Goal: Information Seeking & Learning: Check status

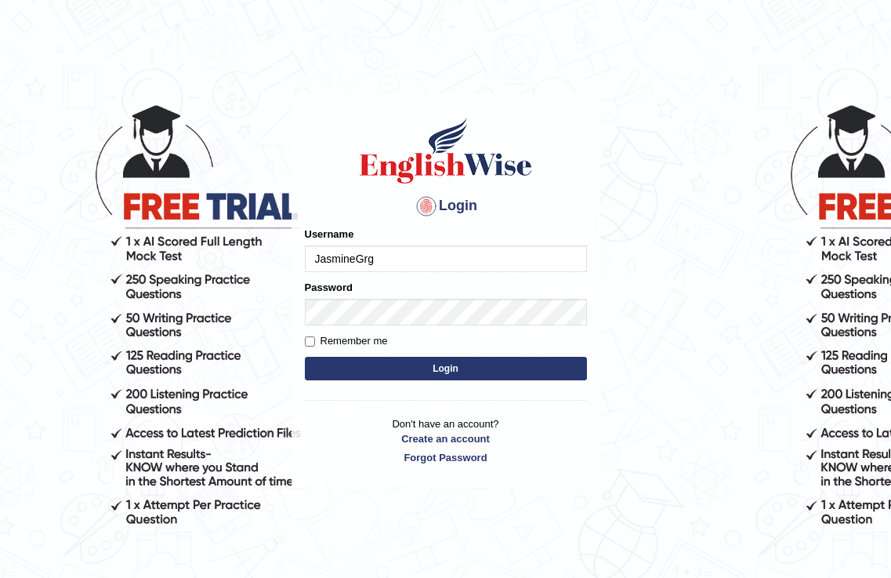
type input "JasmineGrg"
click at [475, 365] on button "Login" at bounding box center [446, 369] width 282 height 24
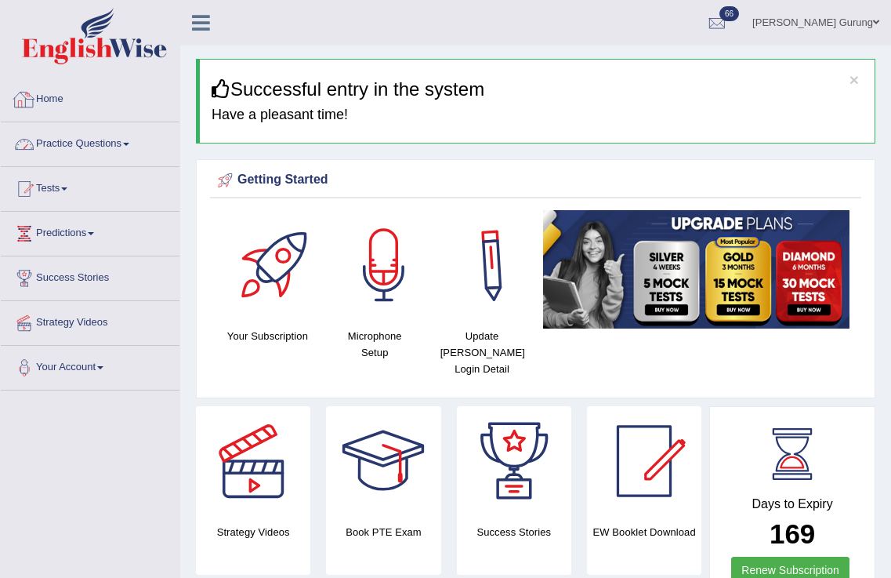
click at [70, 148] on link "Practice Questions" at bounding box center [90, 141] width 179 height 39
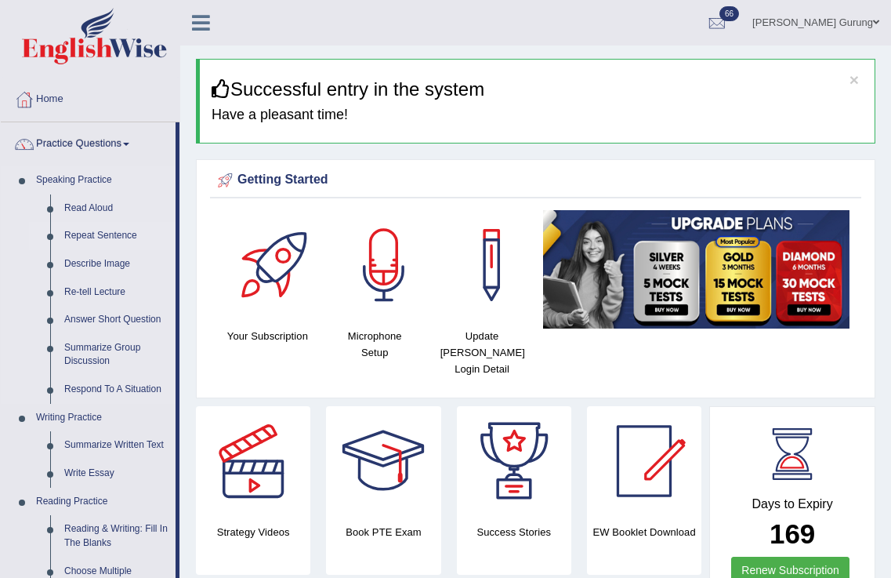
scroll to position [574, 0]
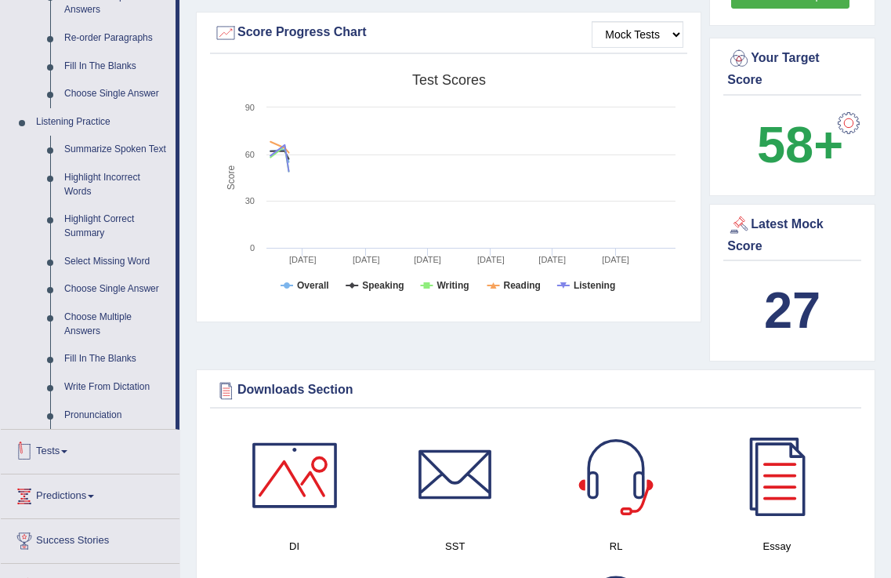
click at [66, 447] on link "Tests" at bounding box center [90, 448] width 179 height 39
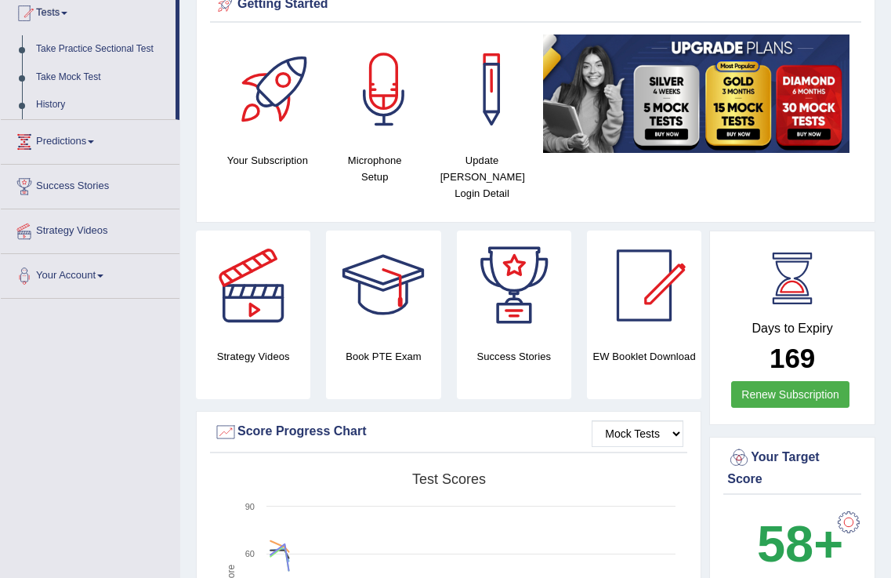
scroll to position [0, 0]
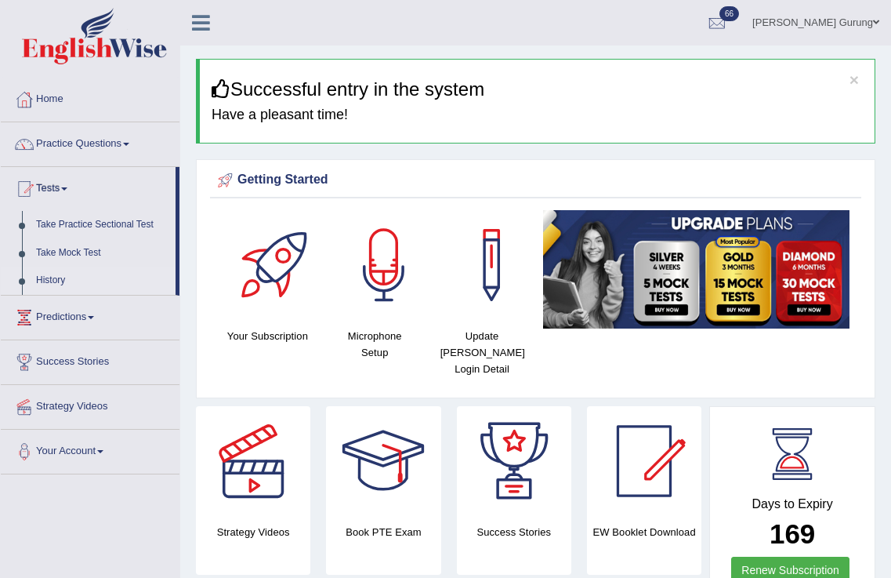
click at [58, 275] on link "History" at bounding box center [102, 280] width 147 height 28
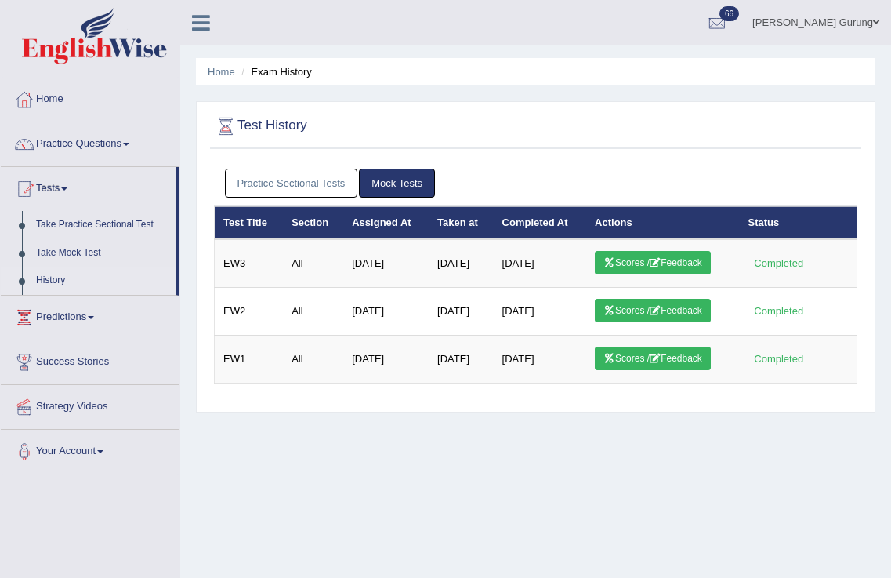
click at [250, 185] on link "Practice Sectional Tests" at bounding box center [291, 182] width 133 height 29
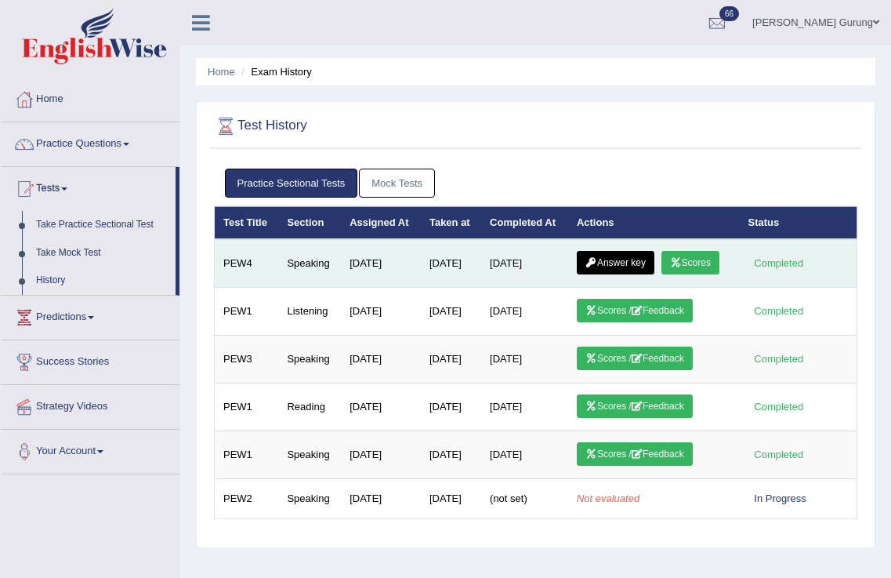
click at [661, 274] on link "Scores" at bounding box center [690, 263] width 58 height 24
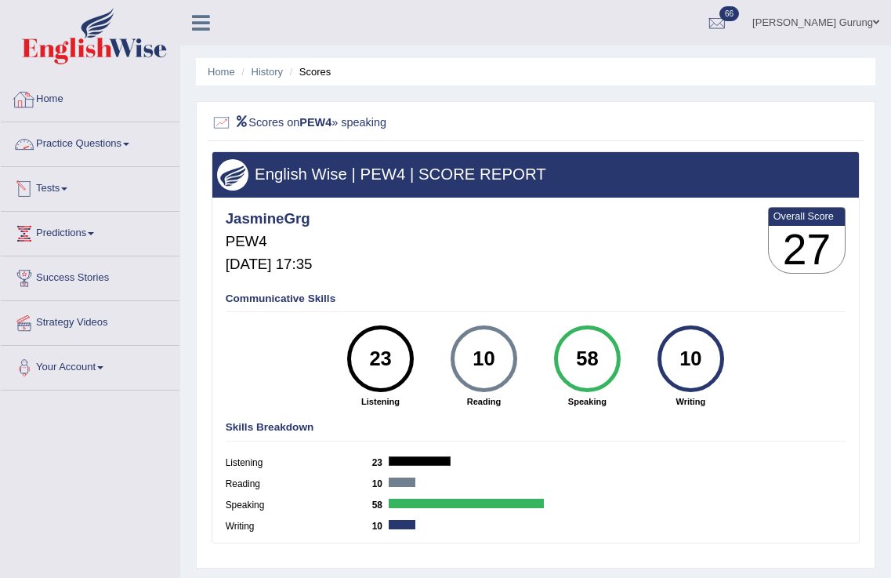
click at [71, 142] on link "Practice Questions" at bounding box center [90, 141] width 179 height 39
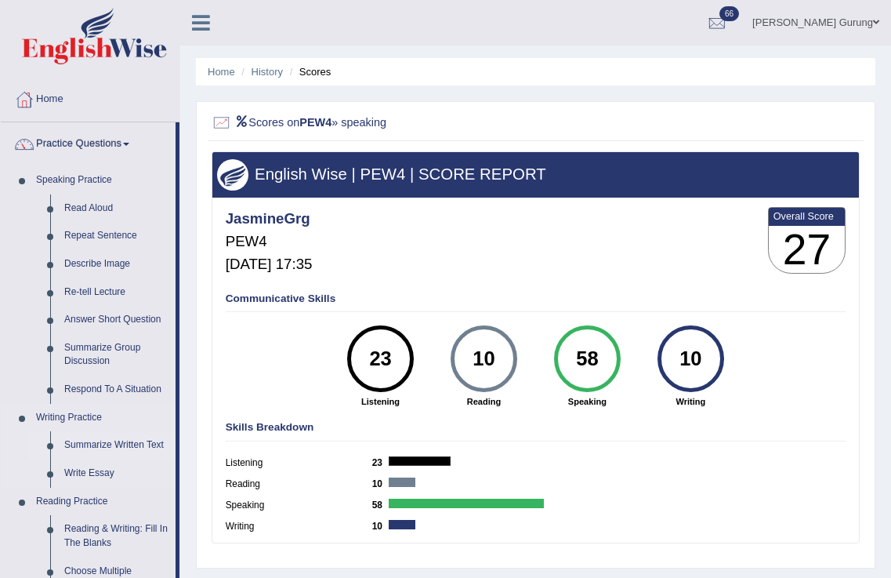
scroll to position [574, 0]
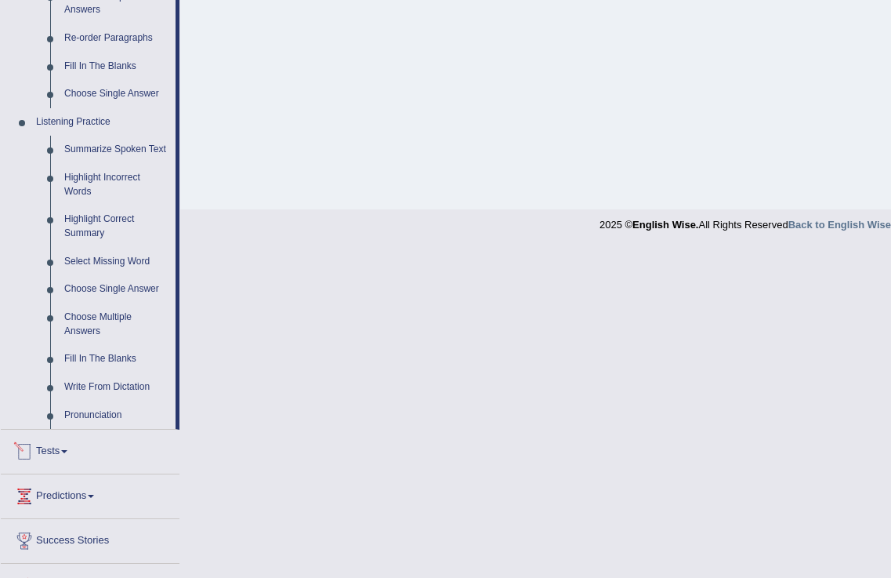
click at [67, 447] on link "Tests" at bounding box center [90, 448] width 179 height 39
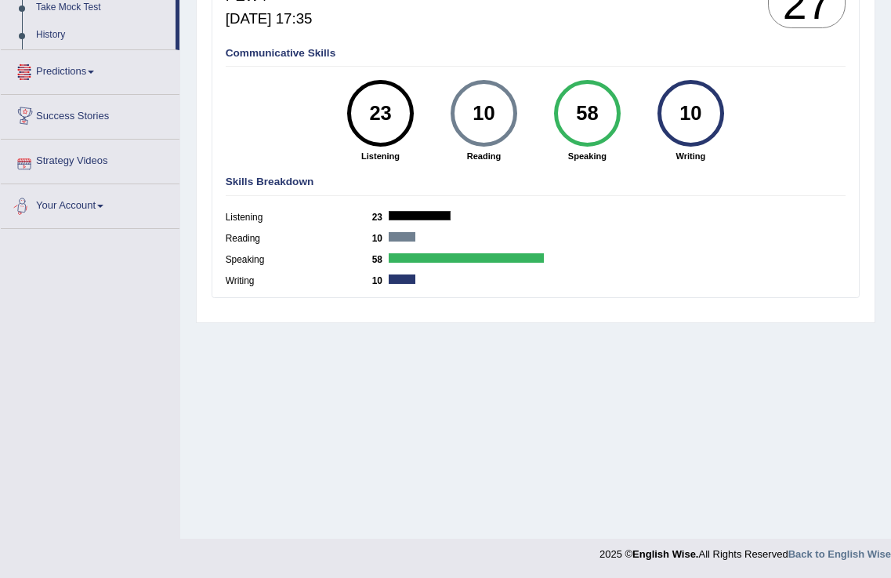
scroll to position [0, 0]
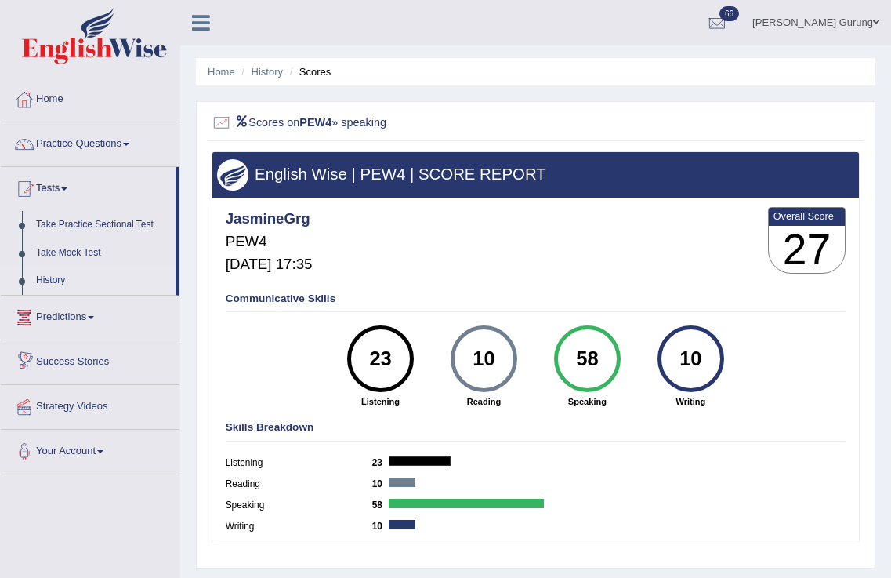
click at [58, 287] on link "History" at bounding box center [102, 280] width 147 height 28
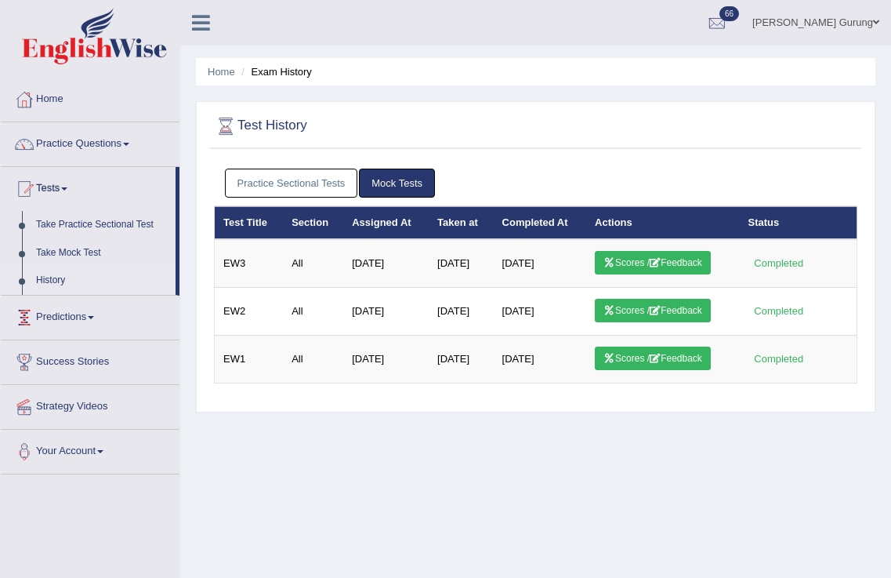
click at [318, 180] on link "Practice Sectional Tests" at bounding box center [291, 182] width 133 height 29
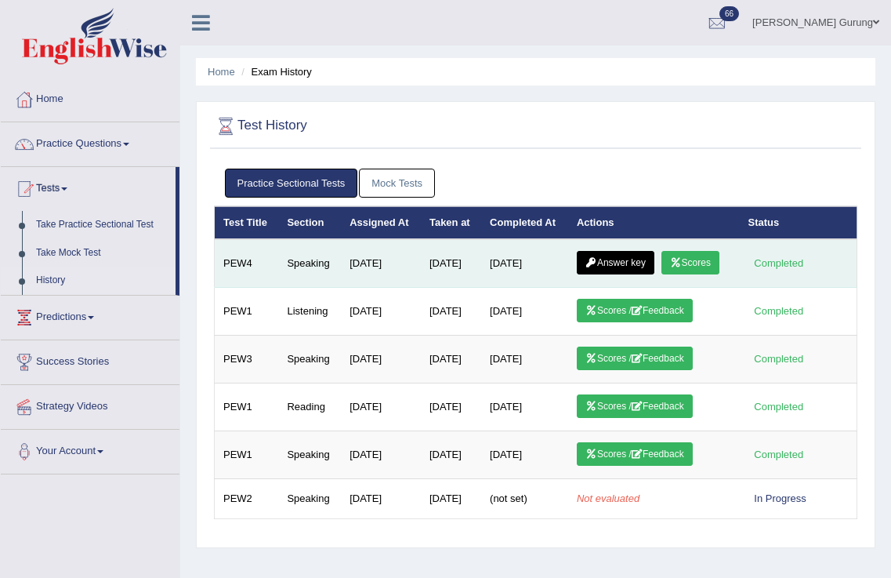
click at [618, 274] on link "Answer key" at bounding box center [616, 263] width 78 height 24
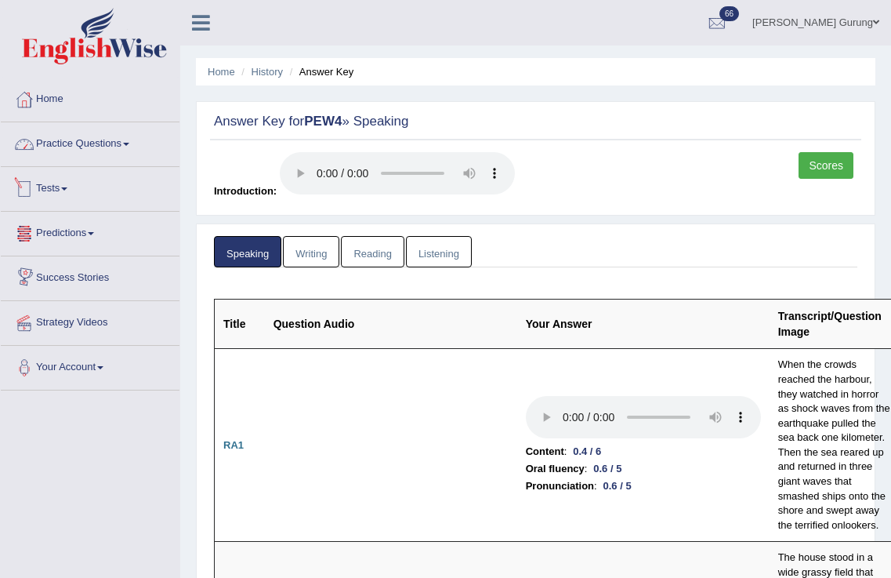
click at [81, 155] on link "Practice Questions" at bounding box center [90, 141] width 179 height 39
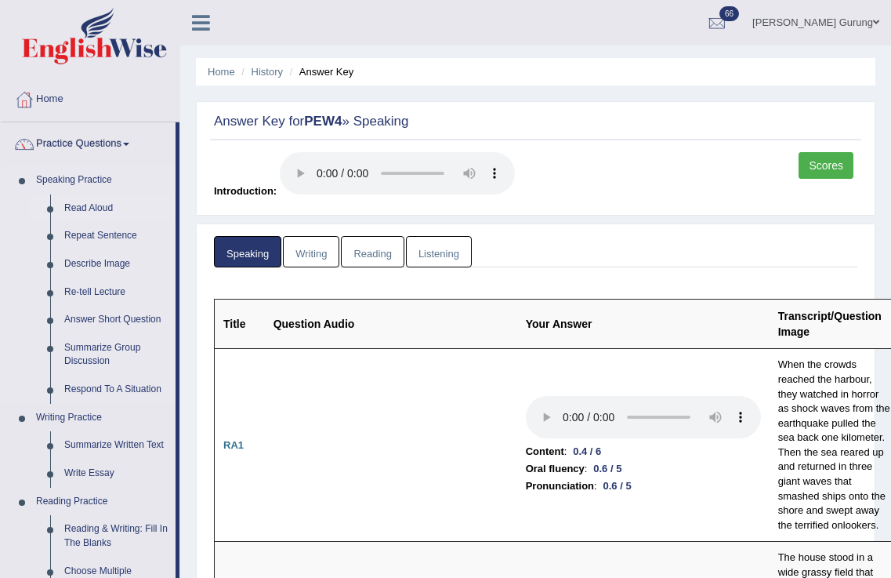
click at [82, 212] on link "Read Aloud" at bounding box center [116, 208] width 118 height 28
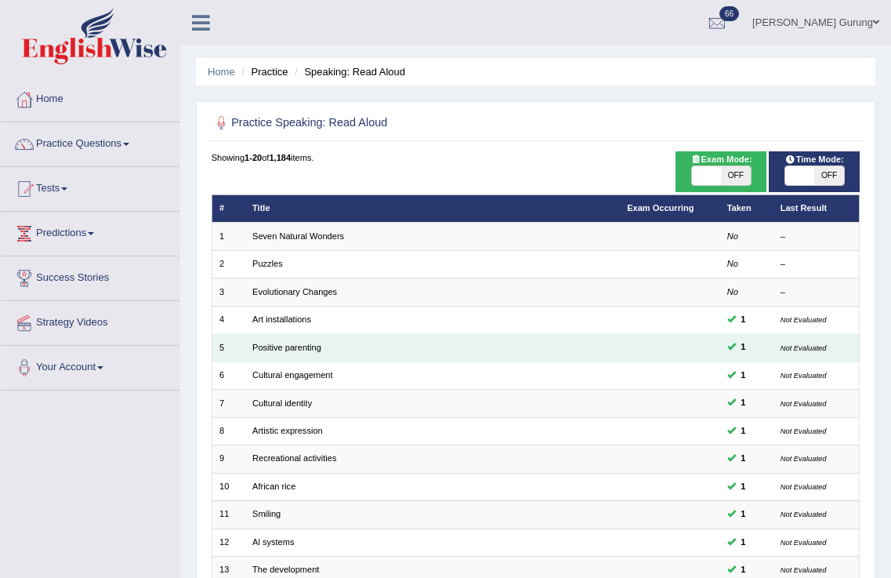
drag, startPoint x: 103, startPoint y: 136, endPoint x: 545, endPoint y: 351, distance: 492.4
click at [545, 351] on td "Positive parenting" at bounding box center [432, 347] width 375 height 27
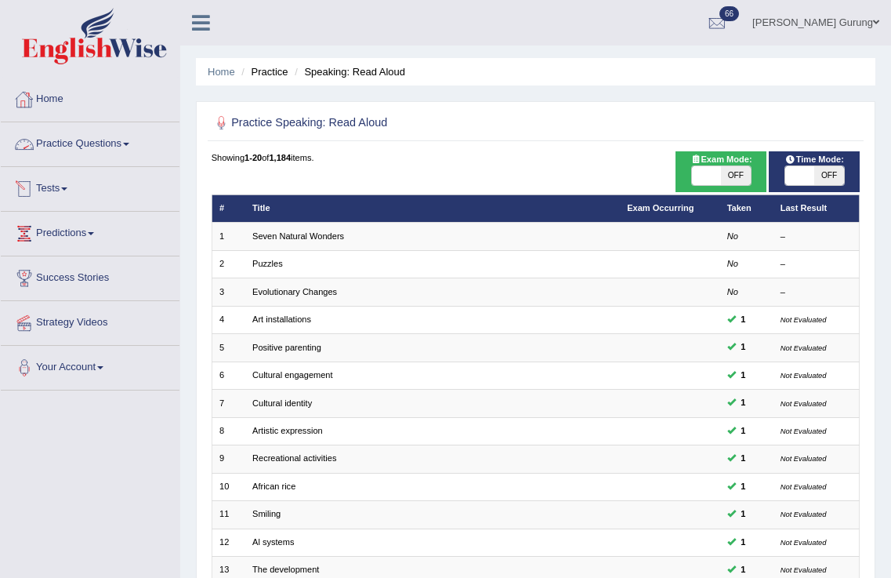
click at [100, 155] on link "Practice Questions" at bounding box center [90, 141] width 179 height 39
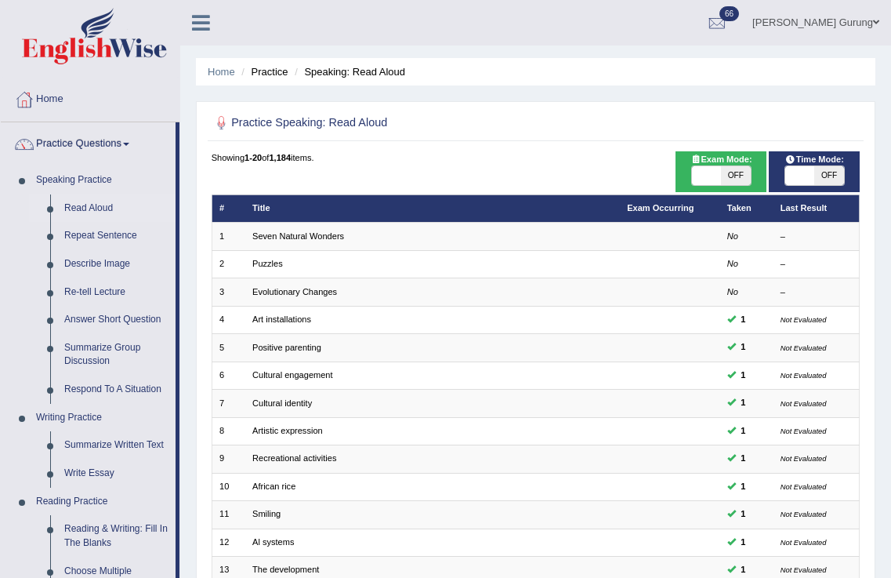
scroll to position [650, 0]
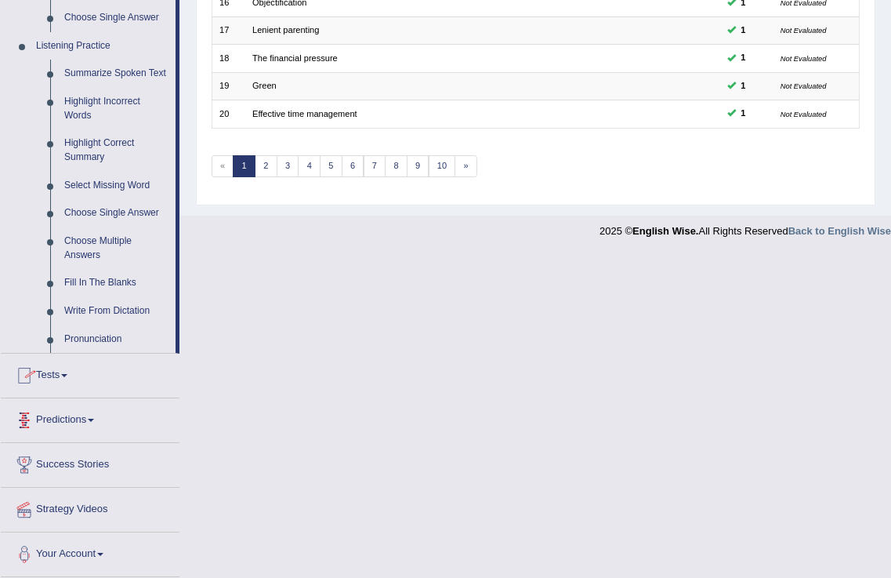
click at [68, 381] on link "Tests" at bounding box center [90, 372] width 179 height 39
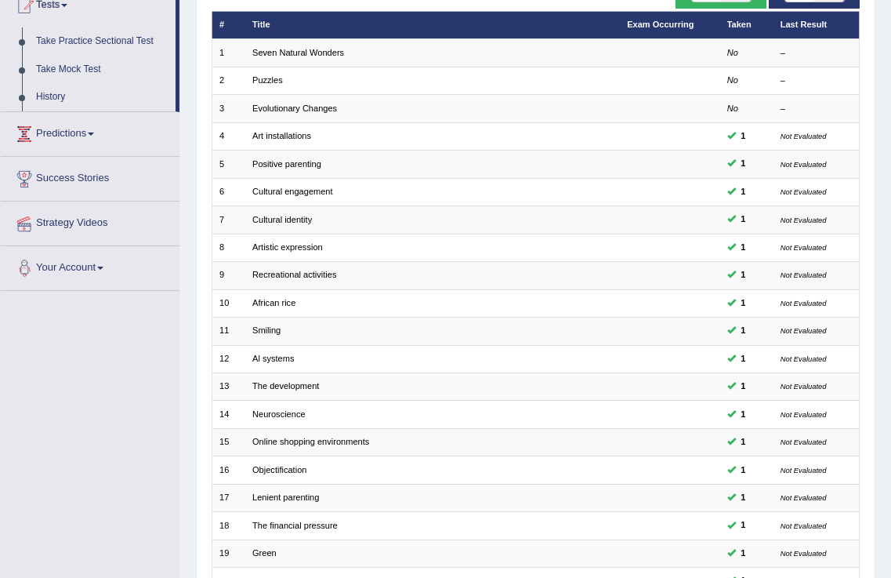
scroll to position [0, 0]
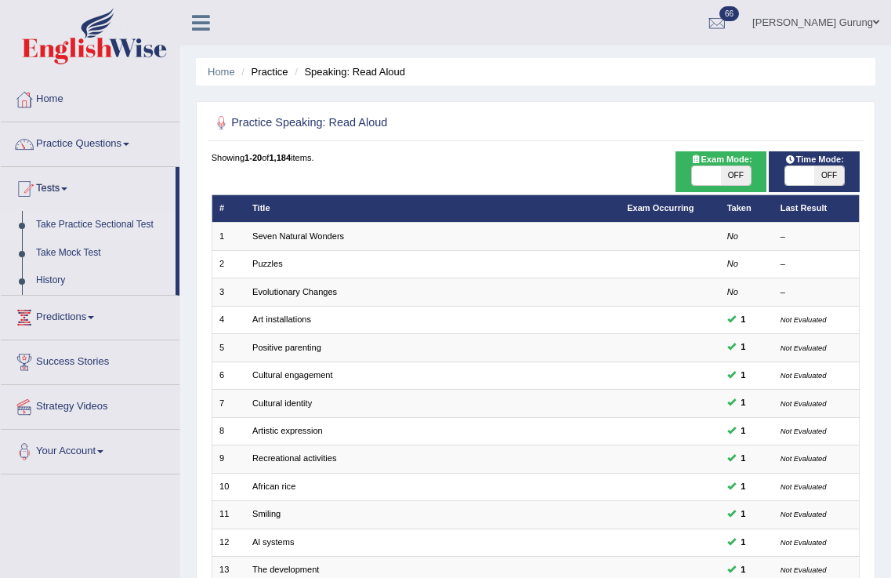
click at [74, 220] on link "Take Practice Sectional Test" at bounding box center [102, 225] width 147 height 28
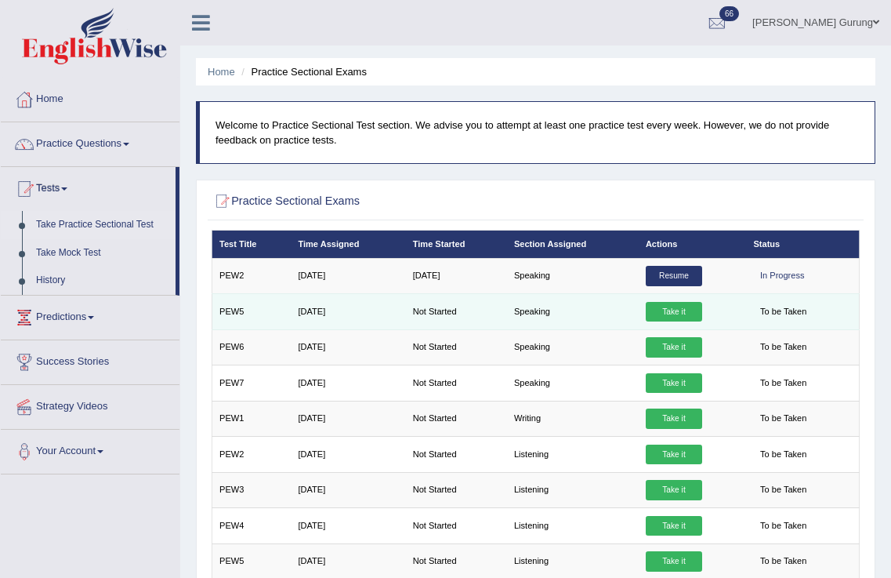
click at [684, 313] on link "Take it" at bounding box center [674, 312] width 56 height 20
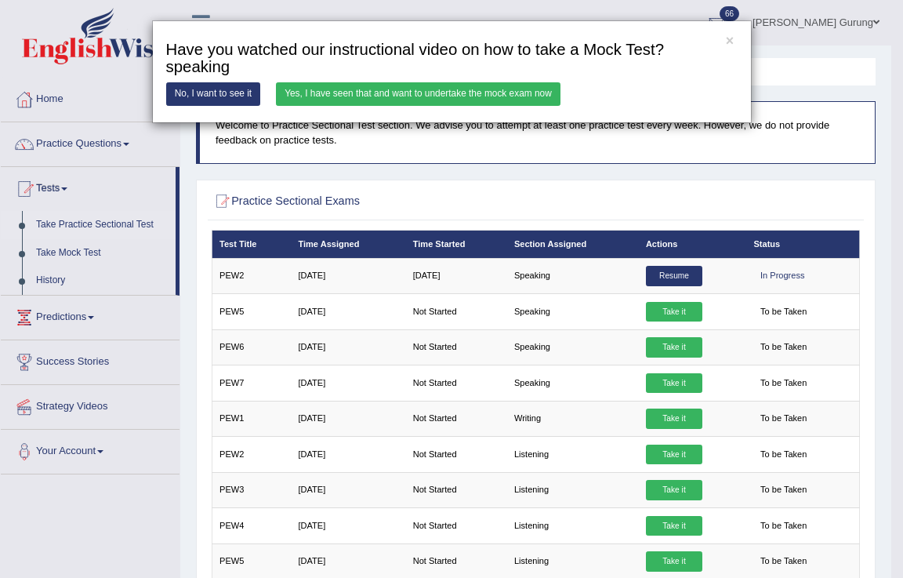
click at [455, 100] on link "Yes, I have seen that and want to undertake the mock exam now" at bounding box center [418, 93] width 284 height 23
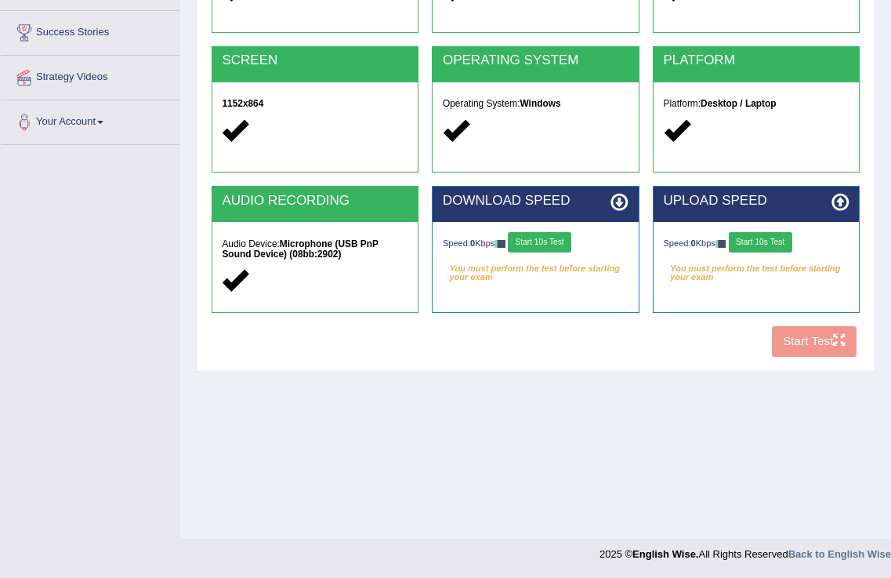
click at [563, 241] on button "Start 10s Test" at bounding box center [539, 242] width 63 height 20
click at [750, 238] on button "Start 10s Test" at bounding box center [760, 242] width 63 height 20
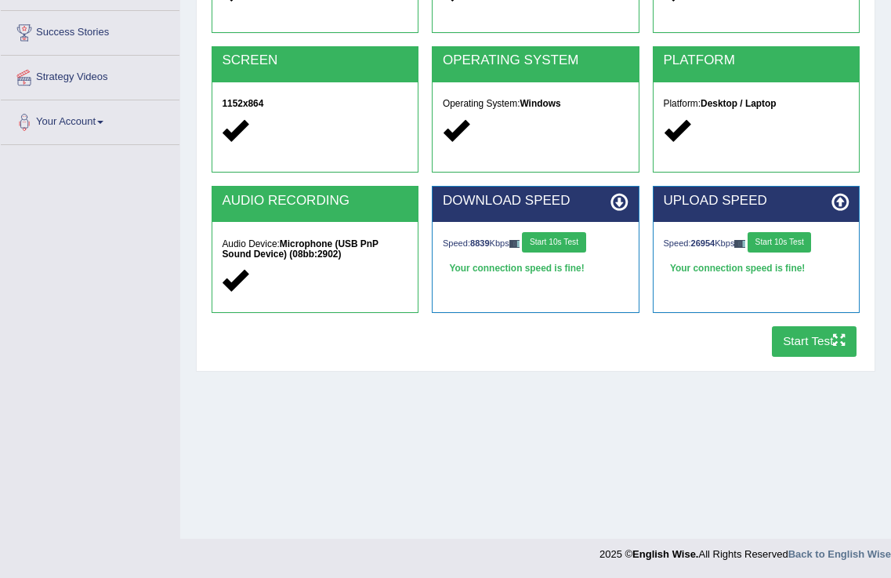
click at [799, 342] on button "Start Test" at bounding box center [814, 341] width 85 height 31
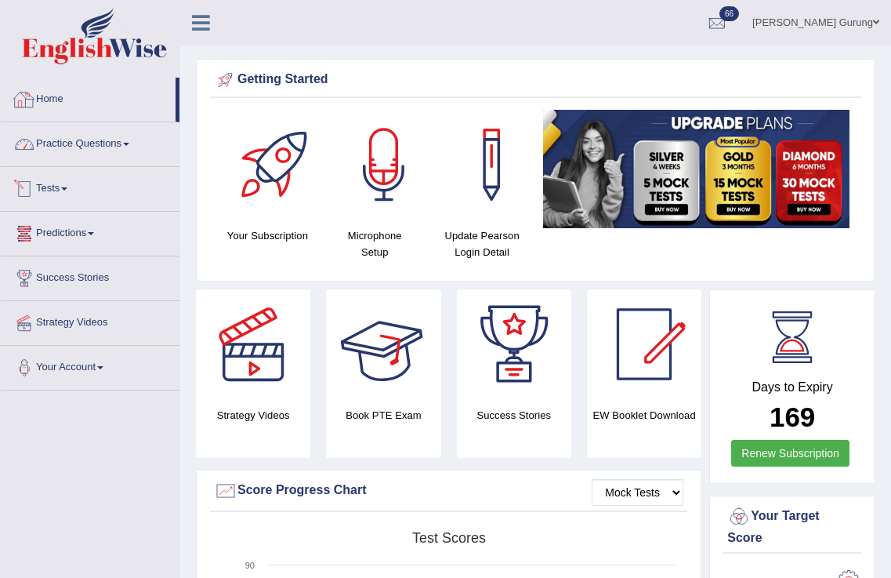
click at [89, 143] on link "Practice Questions" at bounding box center [90, 141] width 179 height 39
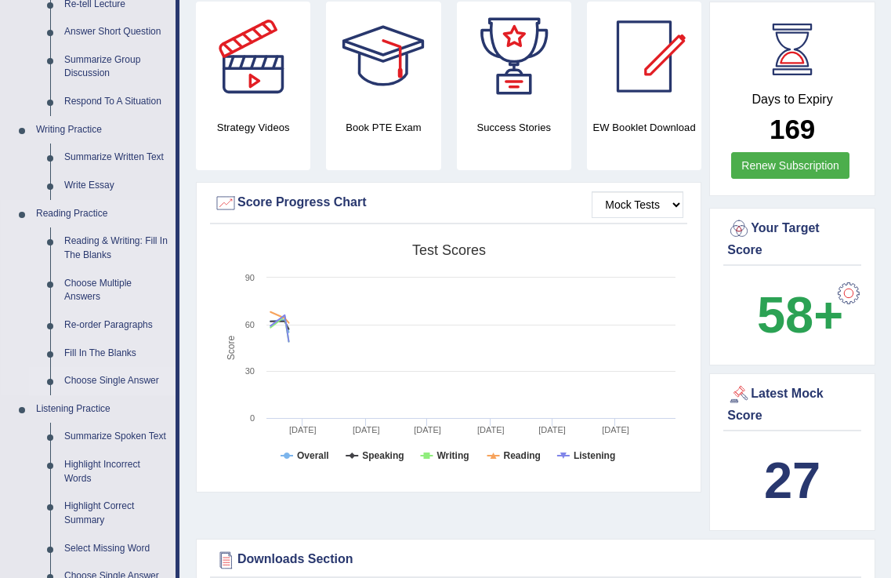
scroll to position [574, 0]
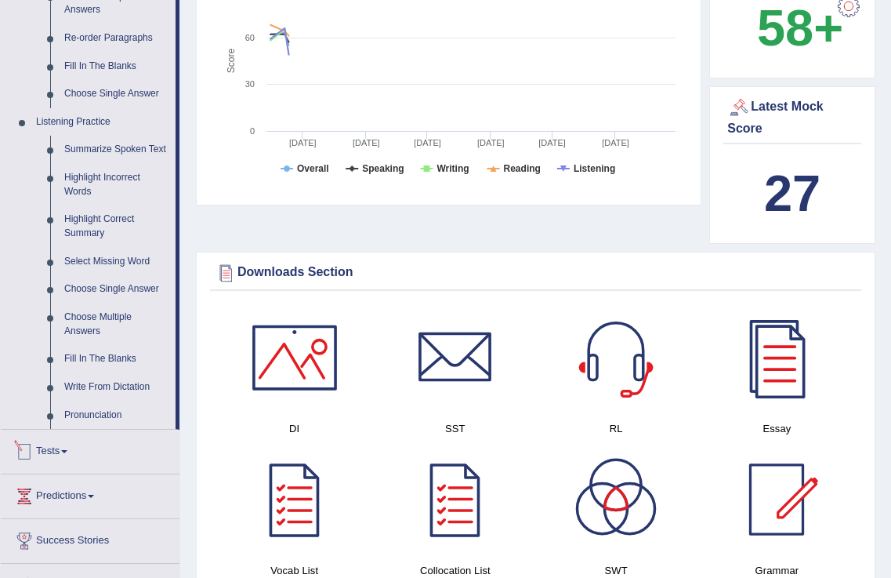
click at [77, 447] on link "Tests" at bounding box center [90, 448] width 179 height 39
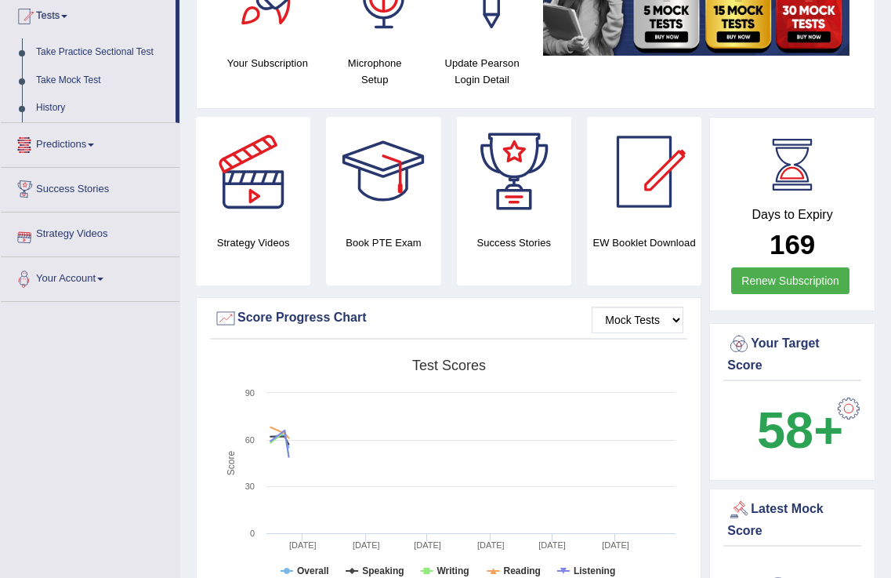
scroll to position [0, 0]
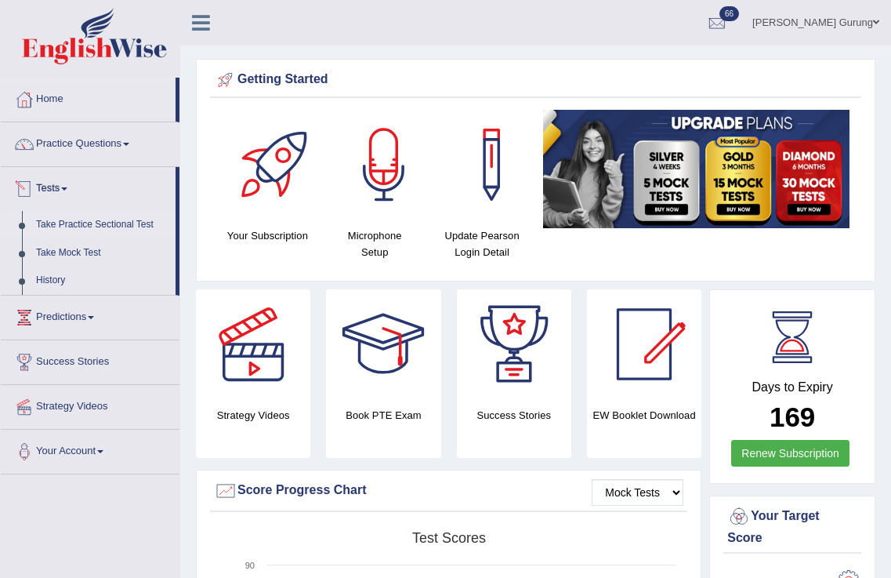
click at [62, 232] on link "Take Practice Sectional Test" at bounding box center [102, 225] width 147 height 28
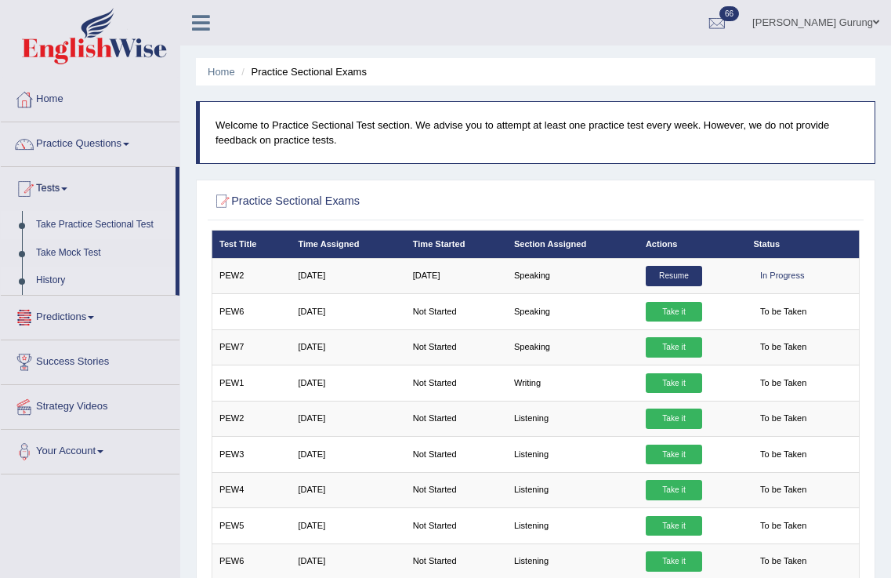
click at [65, 281] on link "History" at bounding box center [102, 280] width 147 height 28
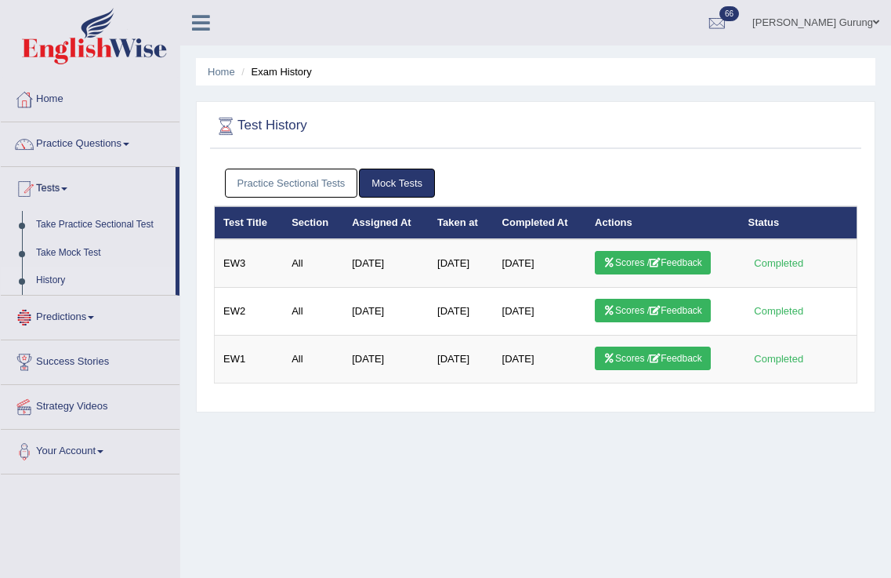
click at [330, 170] on link "Practice Sectional Tests" at bounding box center [291, 182] width 133 height 29
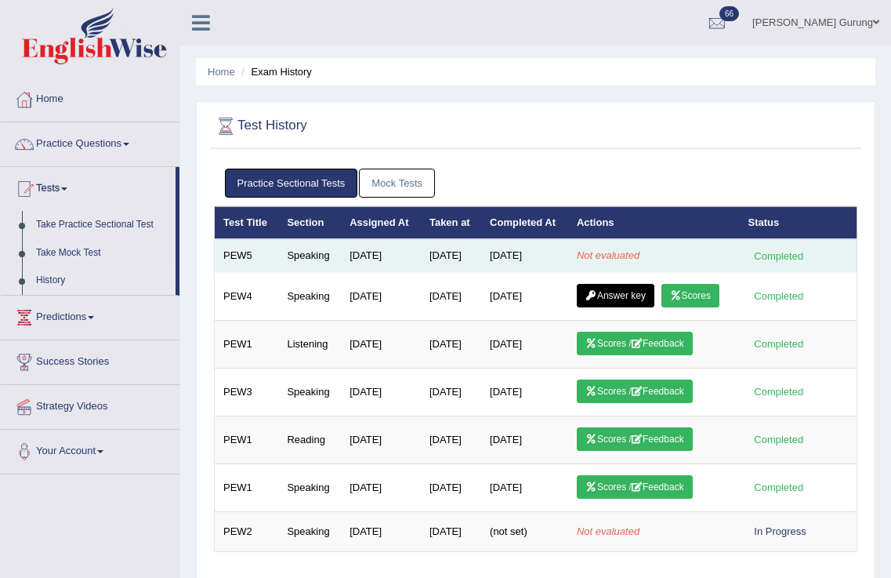
click at [639, 261] on em "Not evaluated" at bounding box center [608, 255] width 63 height 12
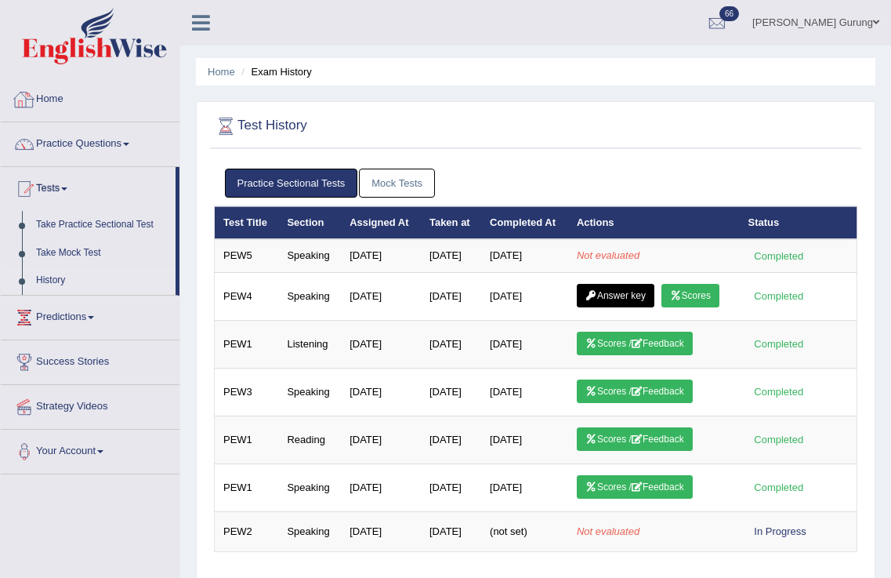
click at [107, 101] on link "Home" at bounding box center [90, 97] width 179 height 39
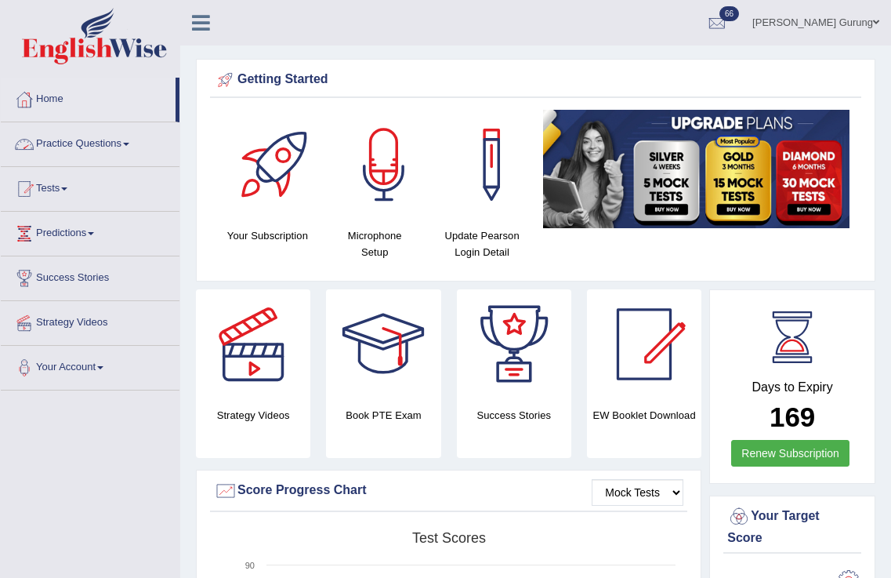
click at [85, 143] on link "Practice Questions" at bounding box center [90, 141] width 179 height 39
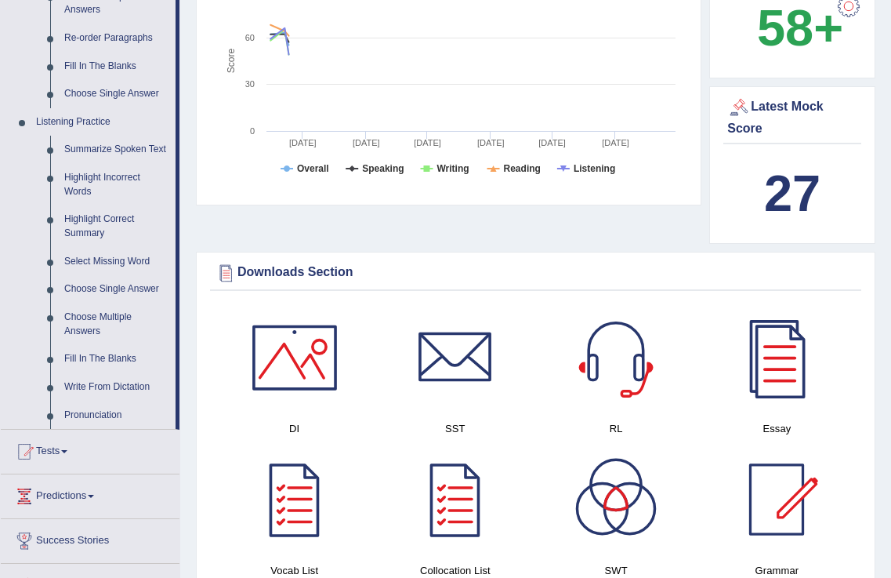
scroll to position [862, 0]
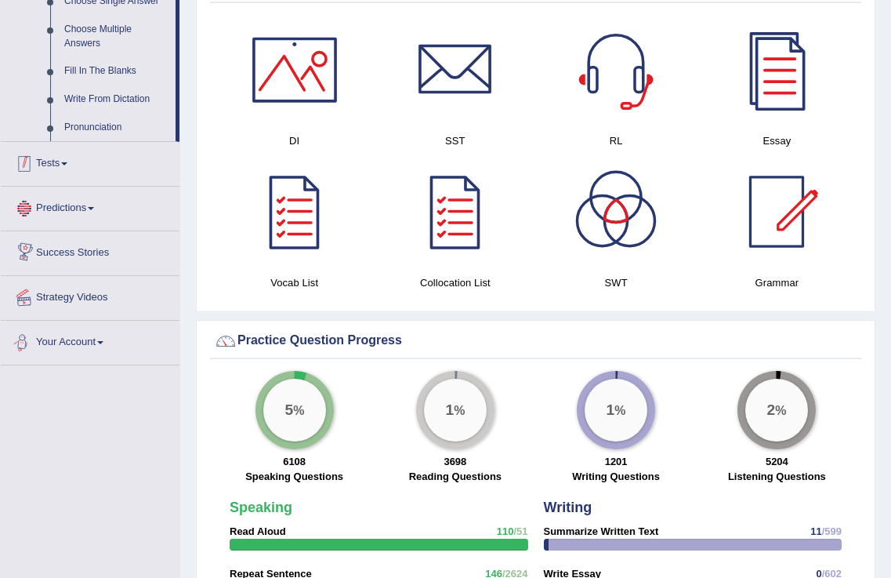
click at [64, 168] on link "Tests" at bounding box center [90, 161] width 179 height 39
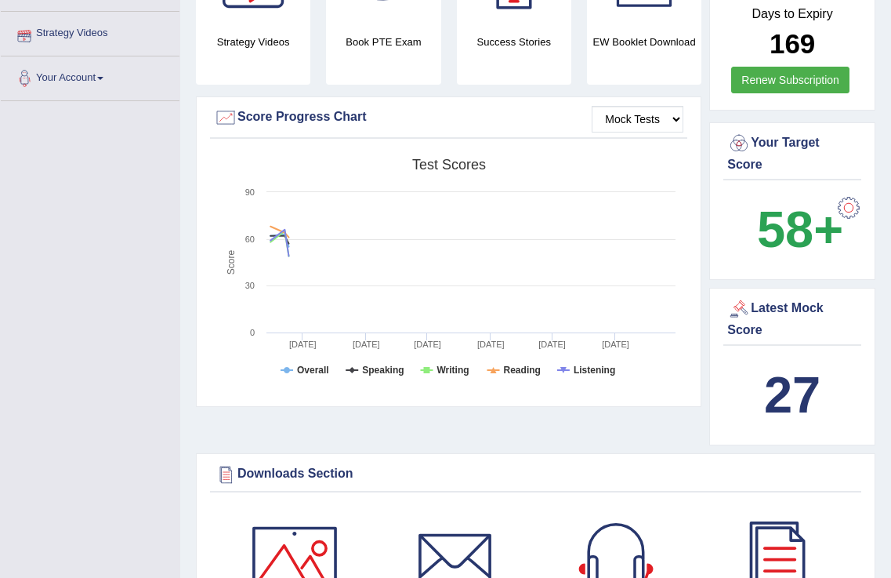
scroll to position [85, 0]
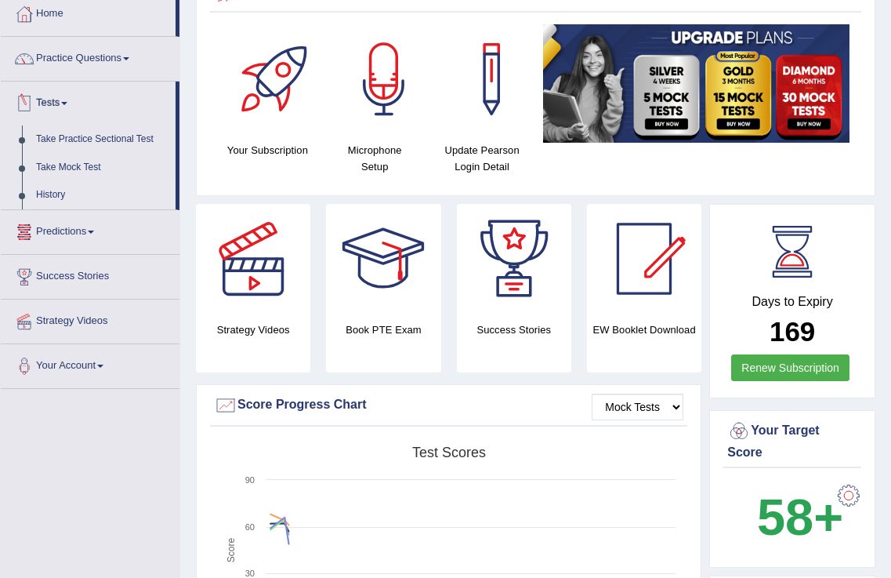
click at [53, 193] on link "History" at bounding box center [102, 195] width 147 height 28
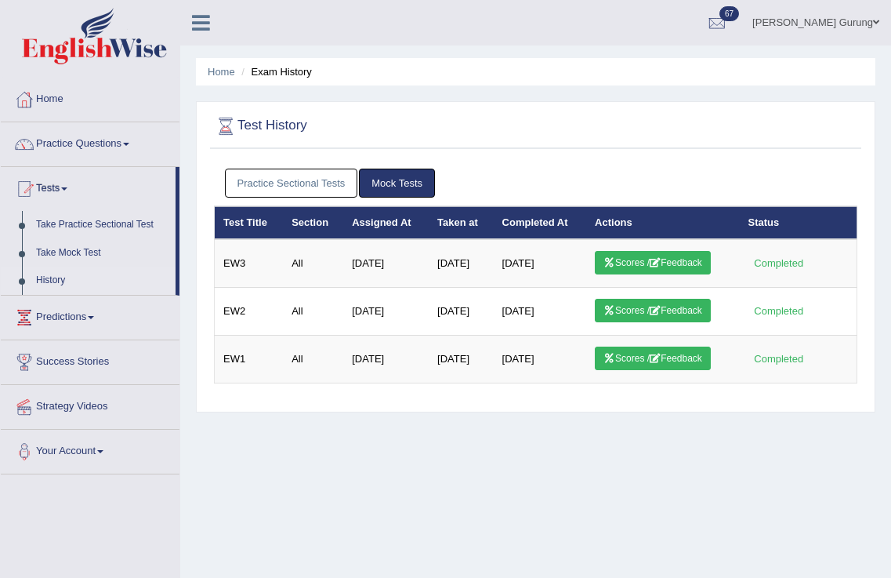
click at [309, 167] on div "Practice Sectional Tests Mock Tests" at bounding box center [535, 183] width 643 height 45
click at [313, 212] on th "Section" at bounding box center [313, 222] width 60 height 33
click at [310, 179] on link "Practice Sectional Tests" at bounding box center [291, 182] width 133 height 29
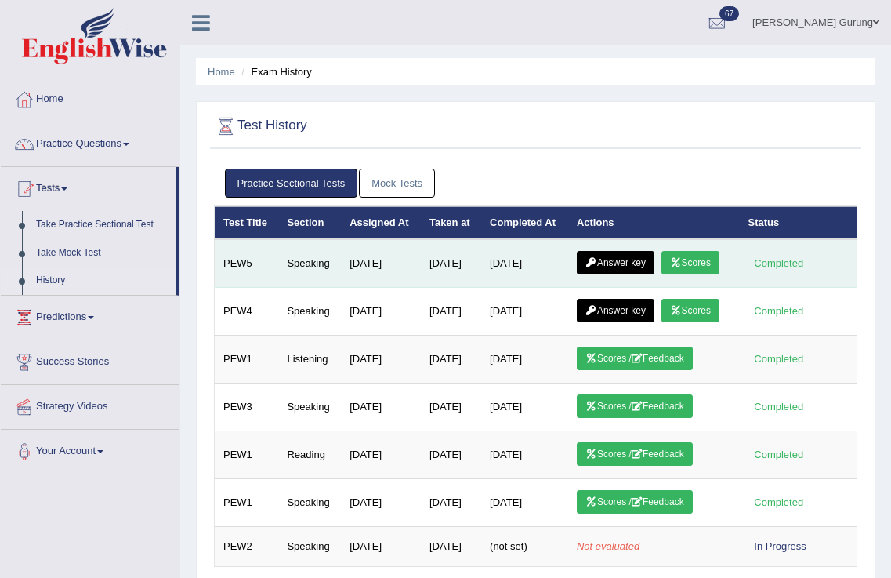
click at [661, 274] on link "Scores" at bounding box center [690, 263] width 58 height 24
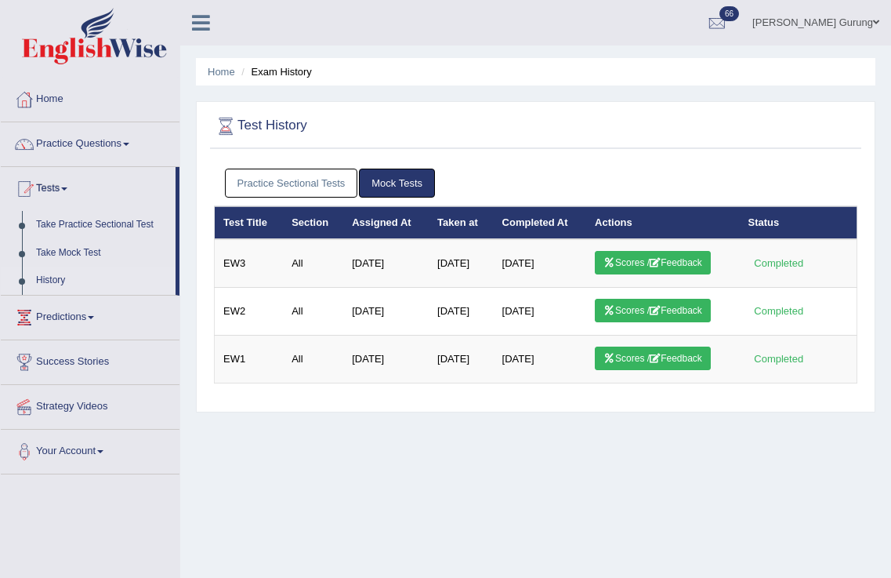
click at [277, 183] on link "Practice Sectional Tests" at bounding box center [291, 182] width 133 height 29
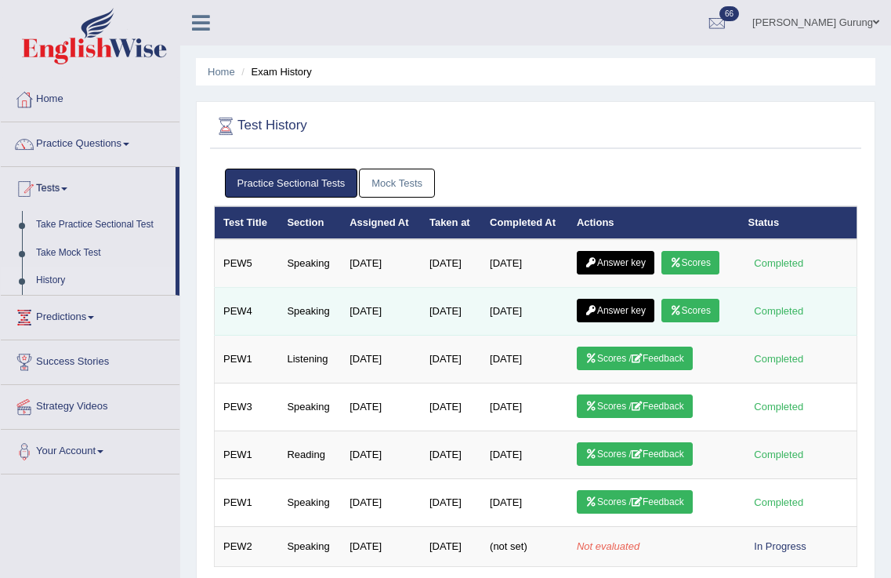
click at [661, 322] on link "Scores" at bounding box center [690, 311] width 58 height 24
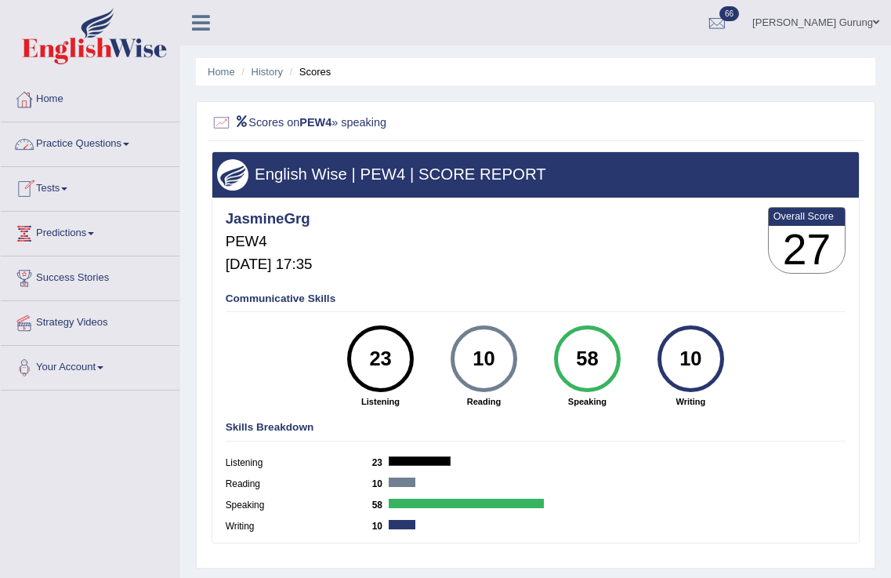
click at [42, 103] on link "Home" at bounding box center [90, 97] width 179 height 39
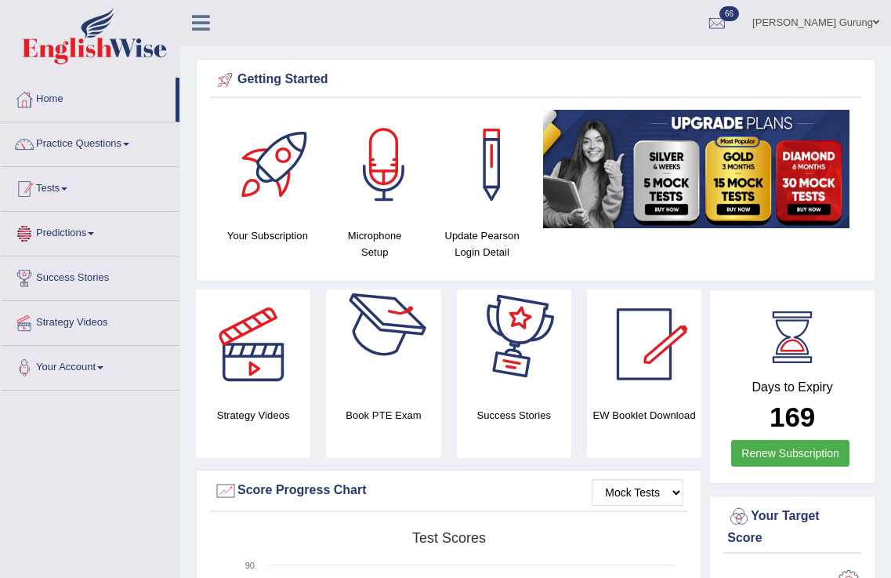
click at [53, 196] on link "Tests" at bounding box center [90, 186] width 179 height 39
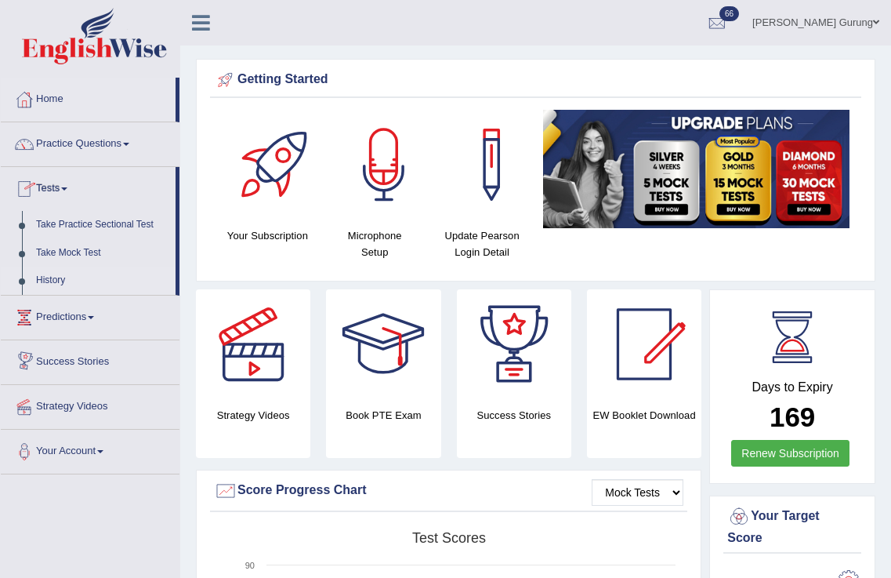
click at [43, 278] on link "History" at bounding box center [102, 280] width 147 height 28
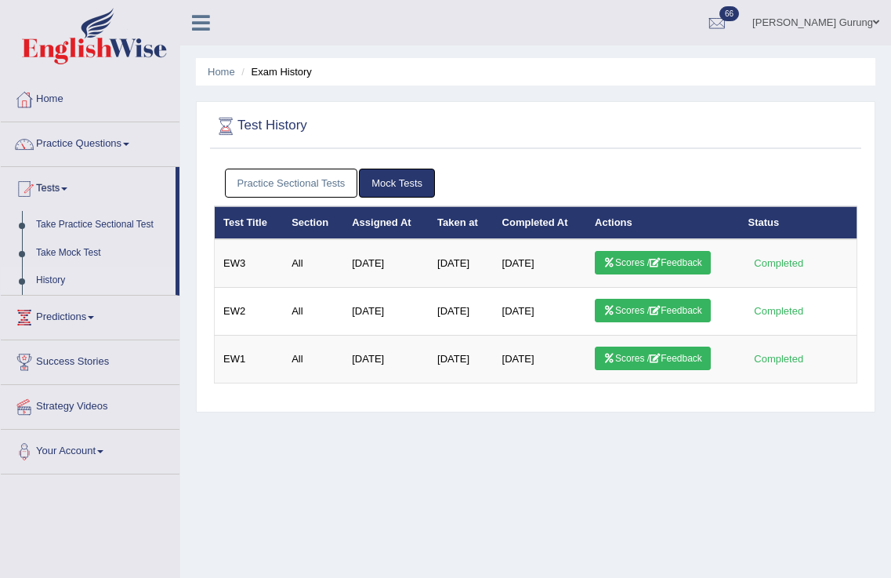
click at [287, 184] on link "Practice Sectional Tests" at bounding box center [291, 182] width 133 height 29
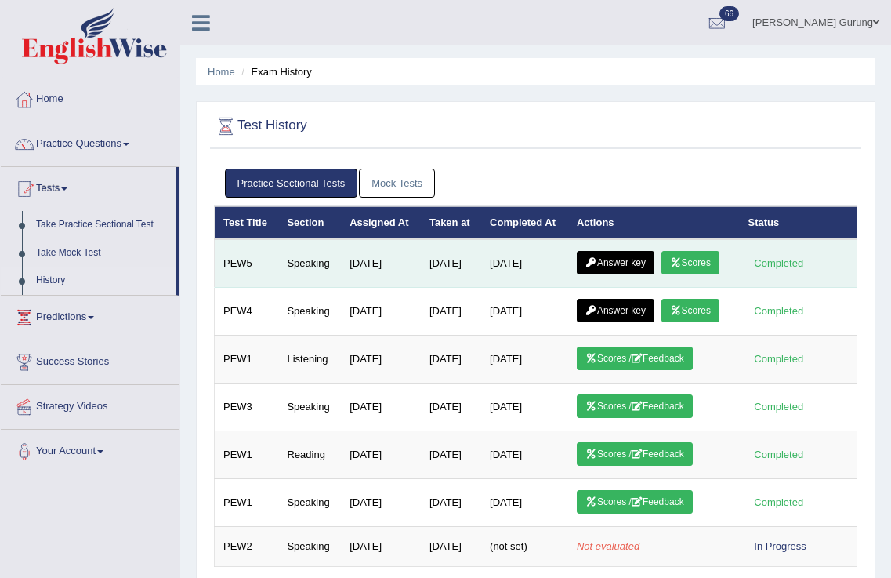
click at [661, 274] on link "Scores" at bounding box center [690, 263] width 58 height 24
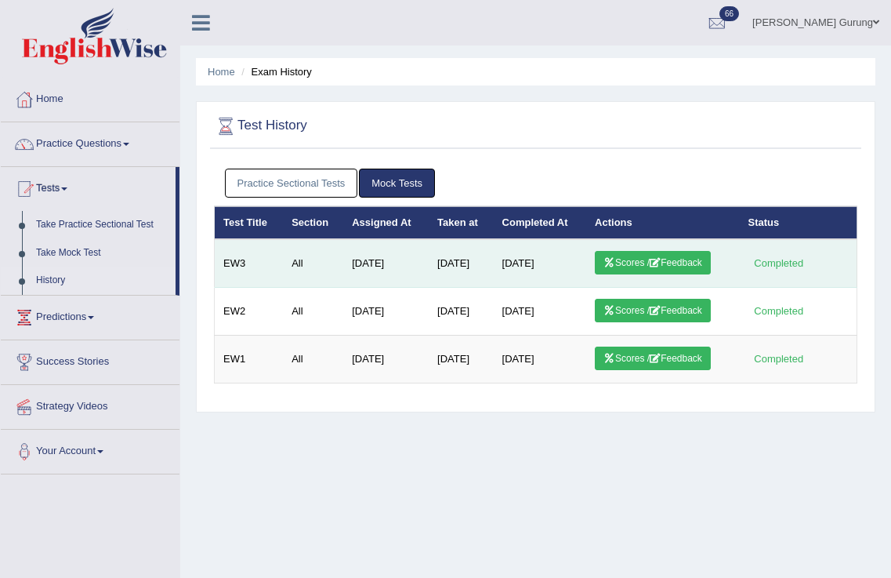
click at [681, 259] on link "Scores / Feedback" at bounding box center [653, 263] width 116 height 24
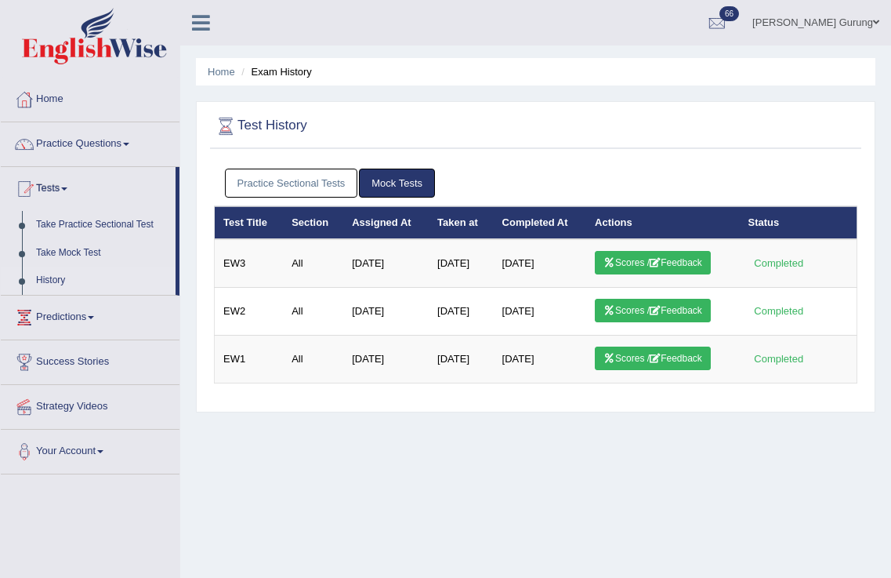
click at [317, 169] on link "Practice Sectional Tests" at bounding box center [291, 182] width 133 height 29
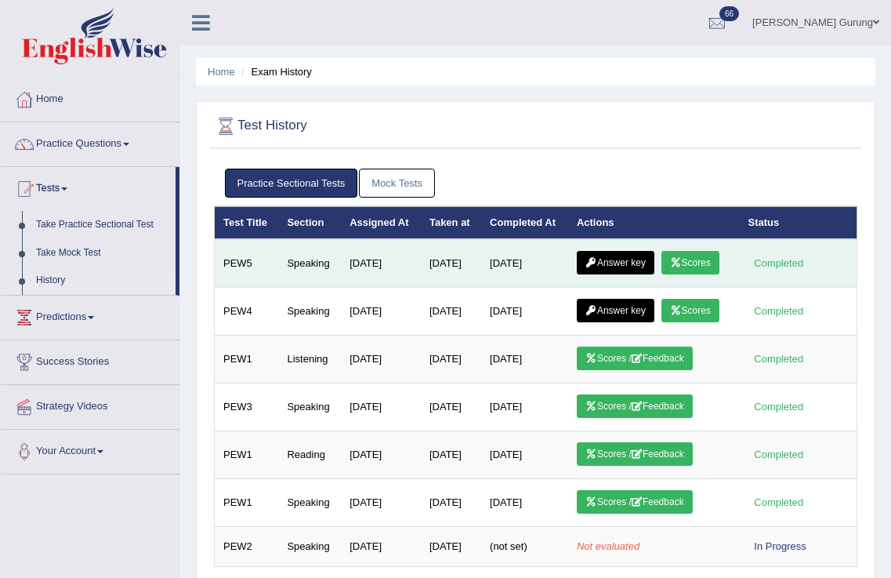
click at [625, 270] on link "Answer key" at bounding box center [616, 263] width 78 height 24
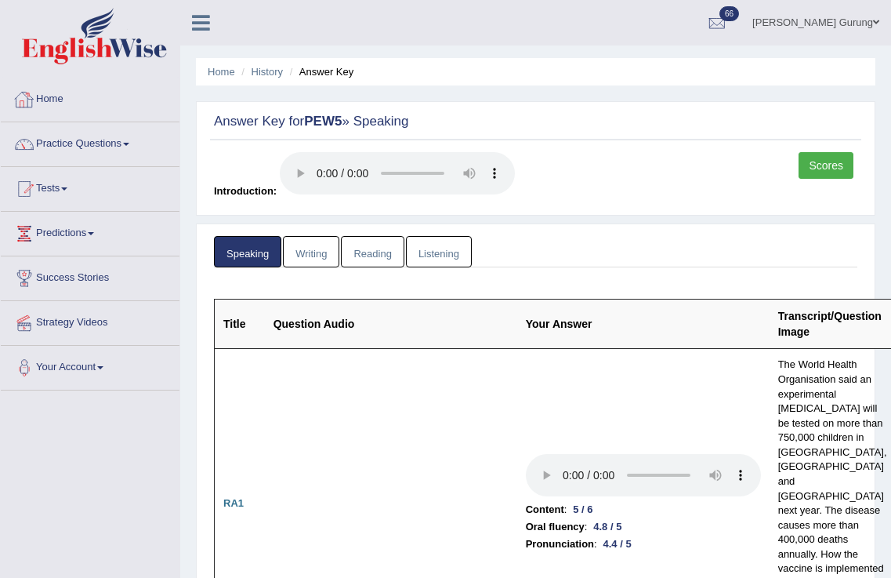
click at [45, 109] on link "Home" at bounding box center [90, 97] width 179 height 39
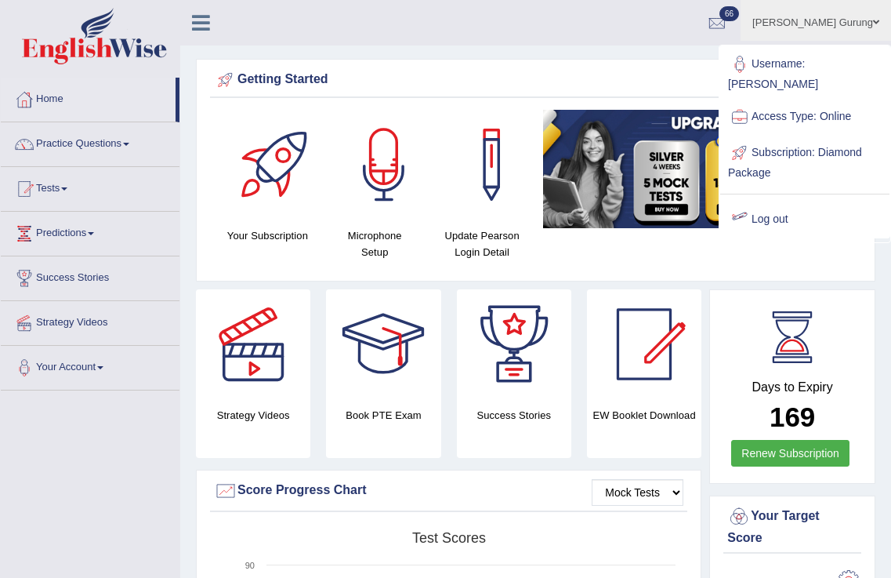
click at [764, 201] on link "Log out" at bounding box center [804, 219] width 169 height 36
